Goal: Entertainment & Leisure: Consume media (video, audio)

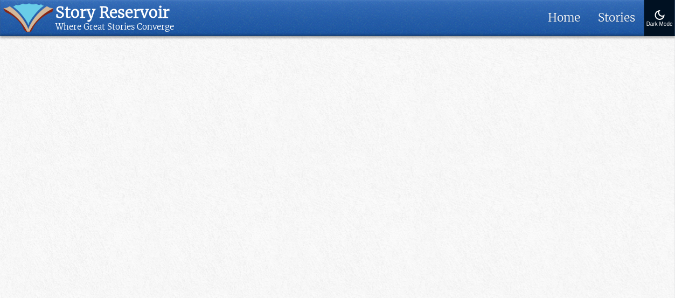
scroll to position [3293, 0]
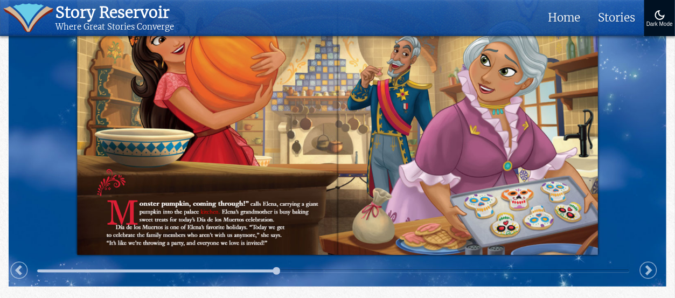
click at [407, 169] on img at bounding box center [338, 122] width 658 height 329
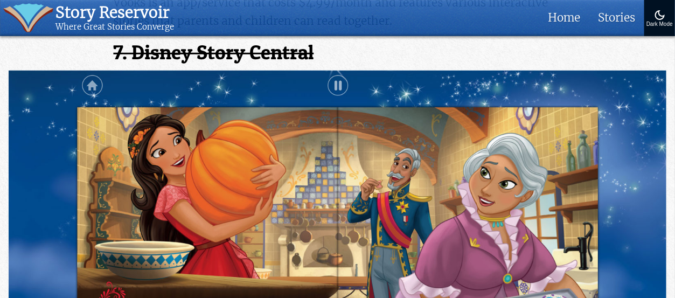
scroll to position [3179, 0]
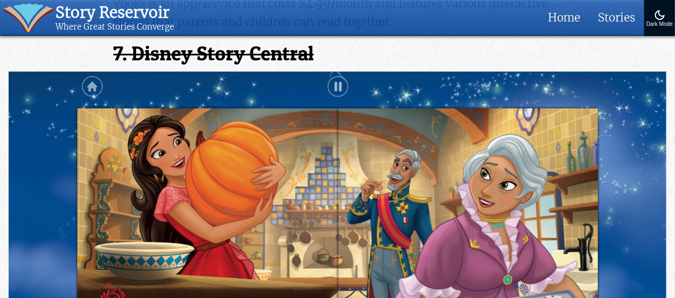
click at [338, 84] on img at bounding box center [338, 236] width 658 height 329
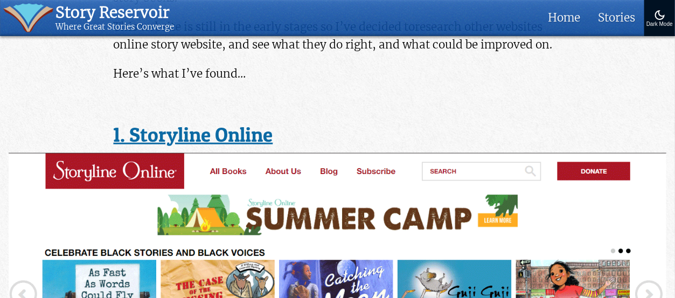
scroll to position [322, 0]
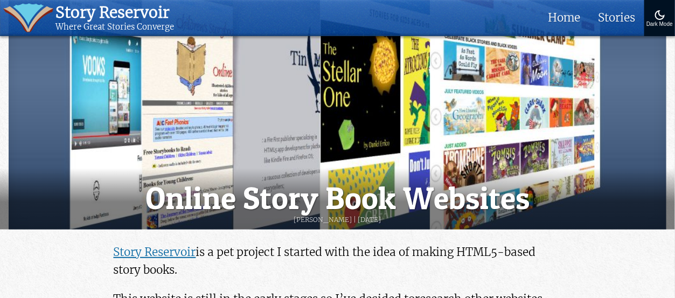
scroll to position [0, 0]
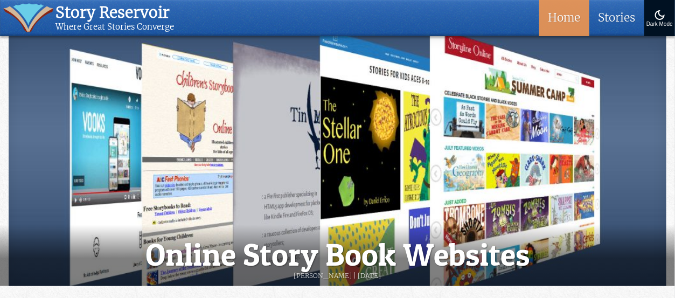
click at [556, 20] on link "Home" at bounding box center [564, 18] width 50 height 36
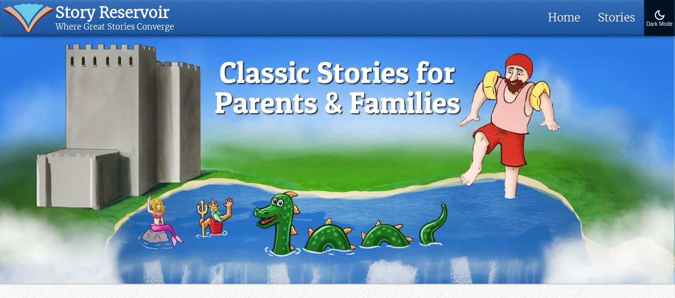
click at [271, 190] on video at bounding box center [337, 160] width 675 height 248
click at [36, 15] on img at bounding box center [28, 17] width 50 height 29
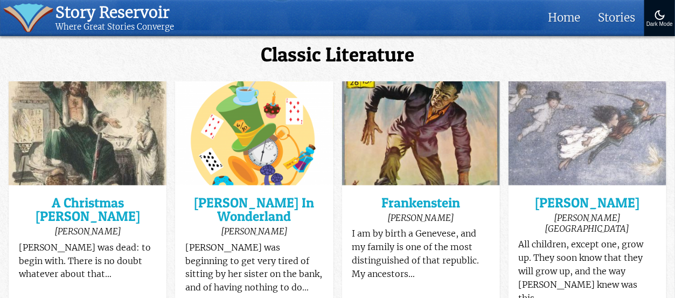
scroll to position [257, 0]
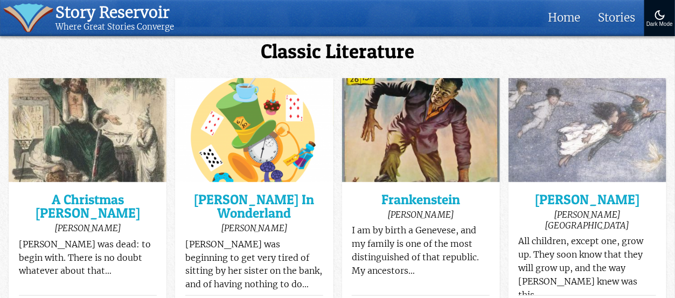
click at [397, 146] on img at bounding box center [421, 130] width 158 height 104
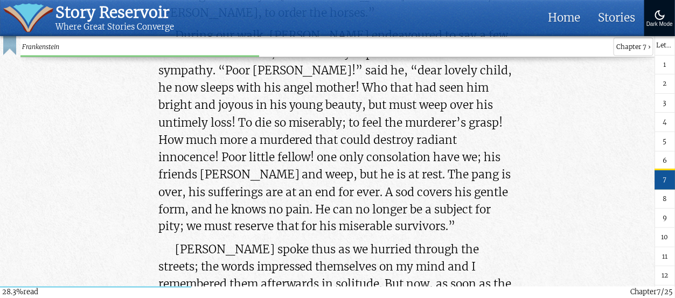
scroll to position [36844, 0]
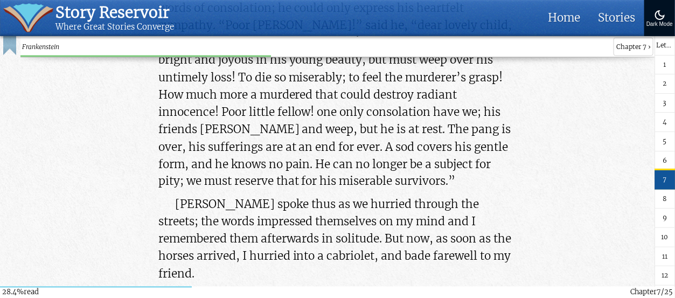
click at [232, 286] on footer "28.4% read Chapter 7 /25" at bounding box center [337, 292] width 675 height 12
drag, startPoint x: 191, startPoint y: 287, endPoint x: 223, endPoint y: 289, distance: 31.9
click at [223, 289] on footer "28.4% read Chapter 7 /25" at bounding box center [337, 292] width 675 height 12
click at [662, 271] on span "12" at bounding box center [665, 276] width 6 height 10
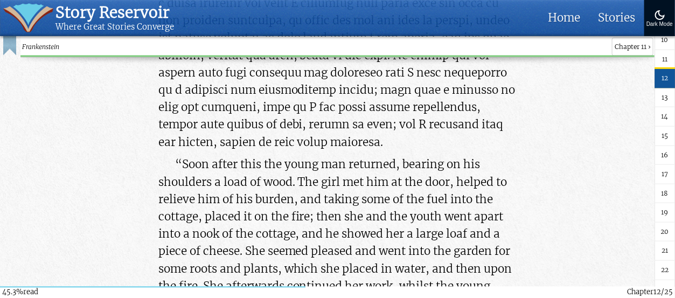
scroll to position [248, 0]
click at [665, 271] on link "End" at bounding box center [665, 277] width 20 height 19
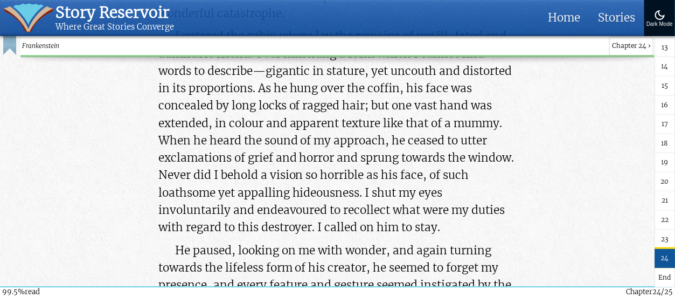
scroll to position [128963, 0]
